Goal: Information Seeking & Learning: Check status

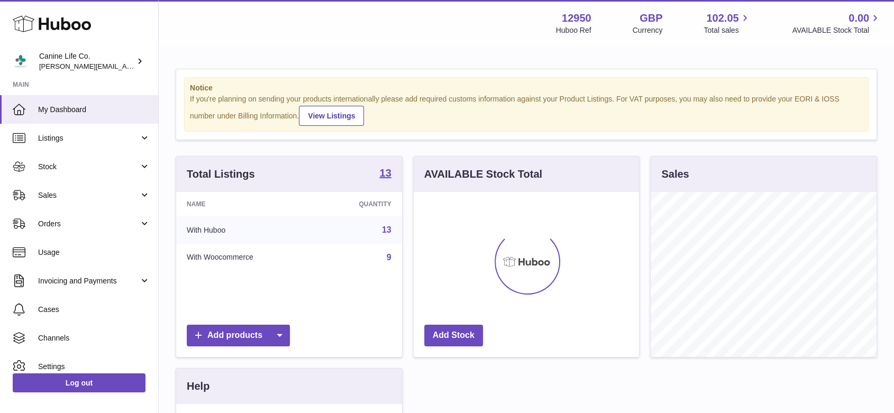
scroll to position [165, 225]
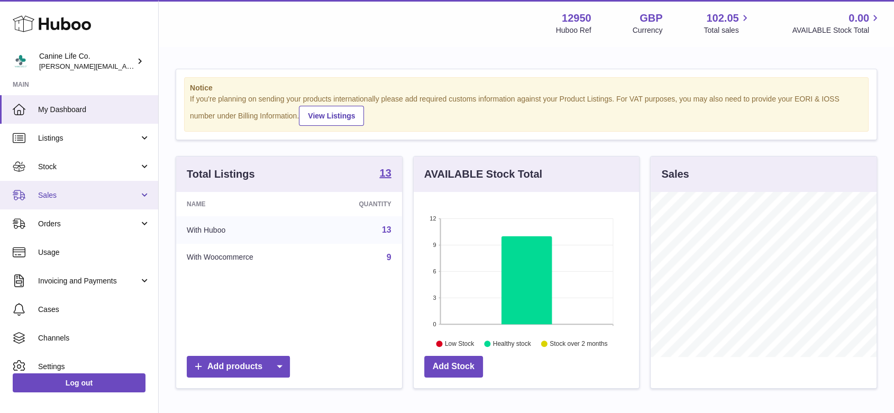
click at [77, 201] on link "Sales" at bounding box center [79, 195] width 158 height 29
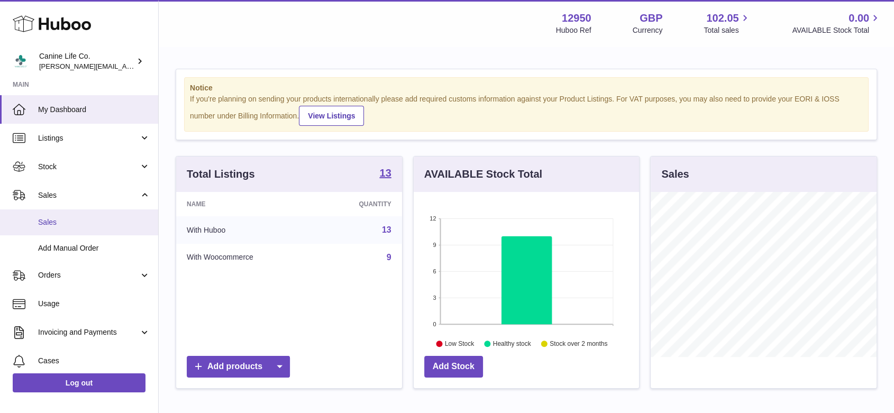
click at [79, 231] on link "Sales" at bounding box center [79, 222] width 158 height 26
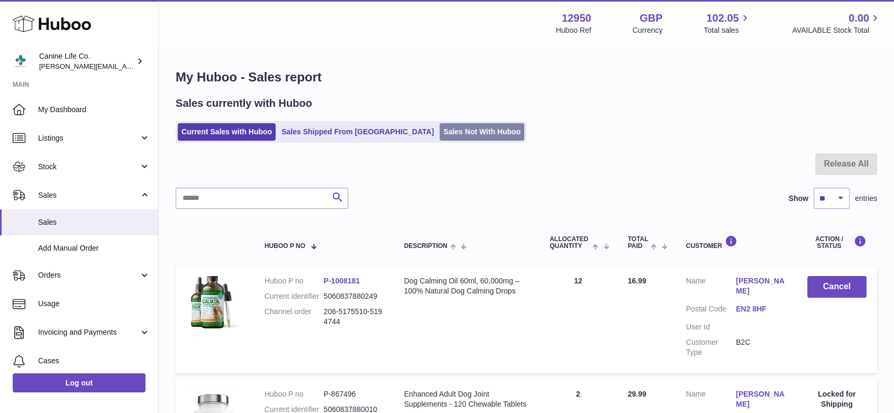
click at [452, 135] on link "Sales Not With Huboo" at bounding box center [482, 131] width 85 height 17
